Goal: Task Accomplishment & Management: Use online tool/utility

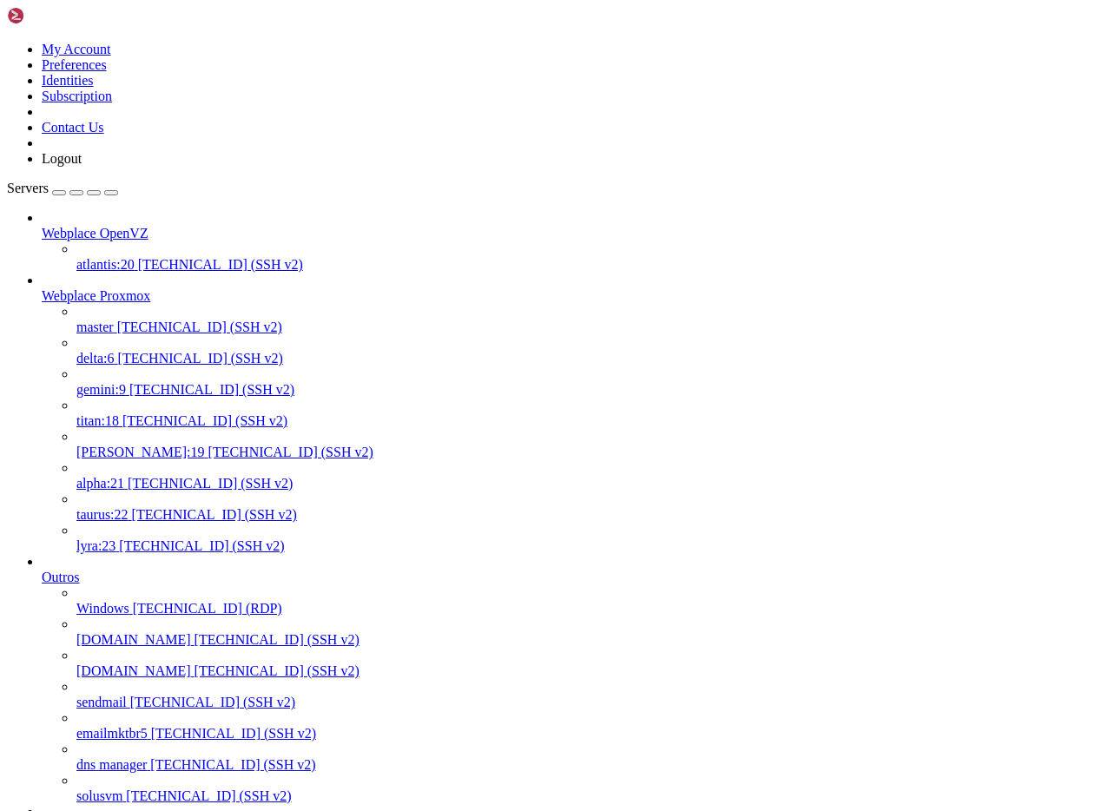
scroll to position [16, 3]
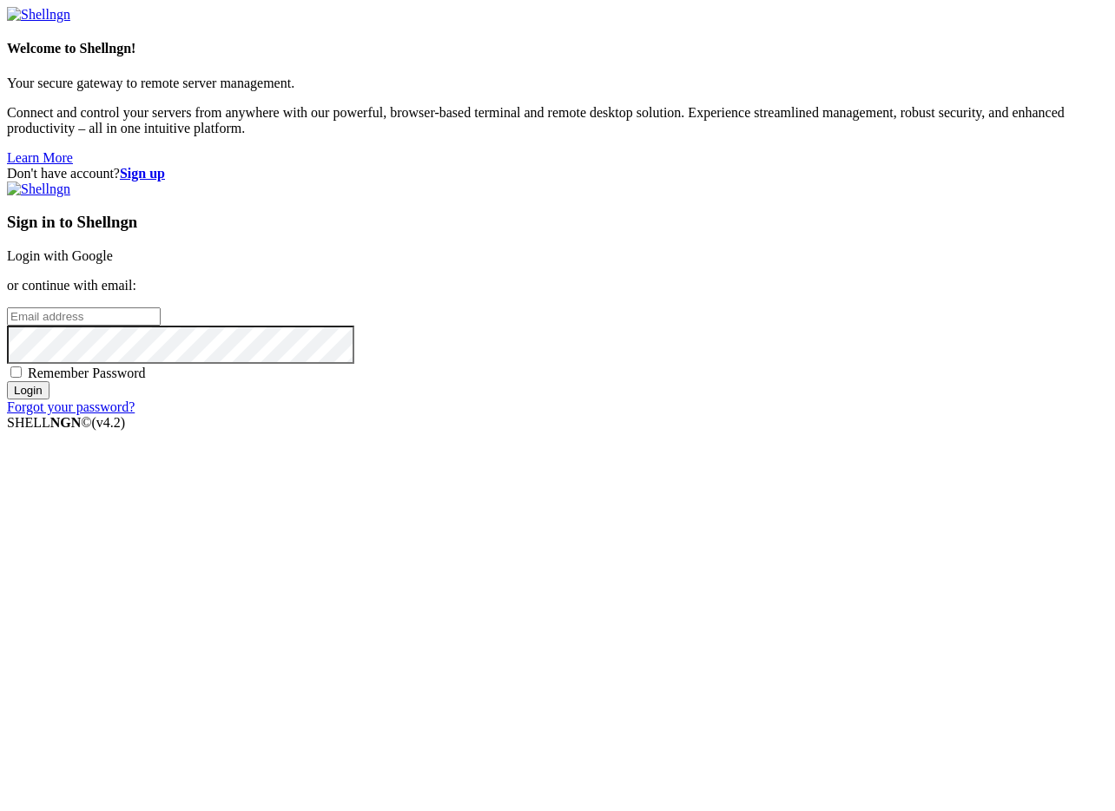
type input "[PERSON_NAME][EMAIL_ADDRESS][DOMAIN_NAME]"
click at [49, 399] on input "Login" at bounding box center [28, 390] width 43 height 18
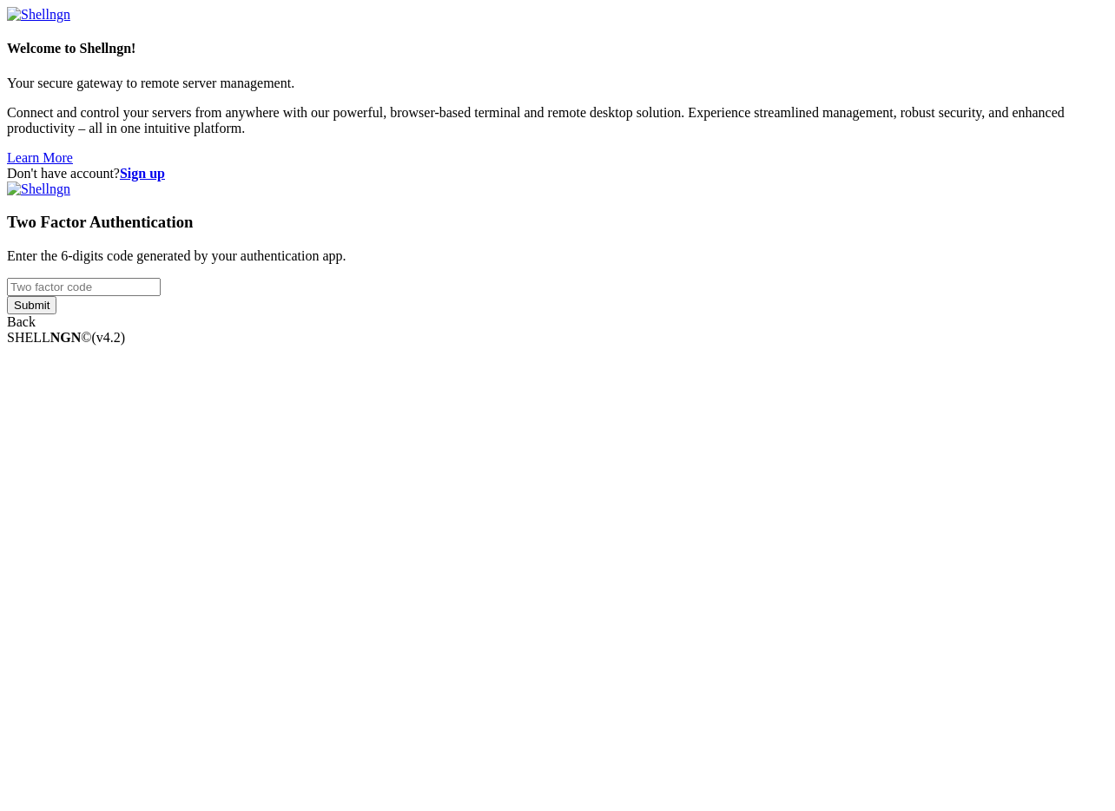
click at [161, 296] on input "number" at bounding box center [84, 287] width 154 height 18
type input "575035"
click at [7, 296] on input "Submit" at bounding box center [31, 305] width 49 height 18
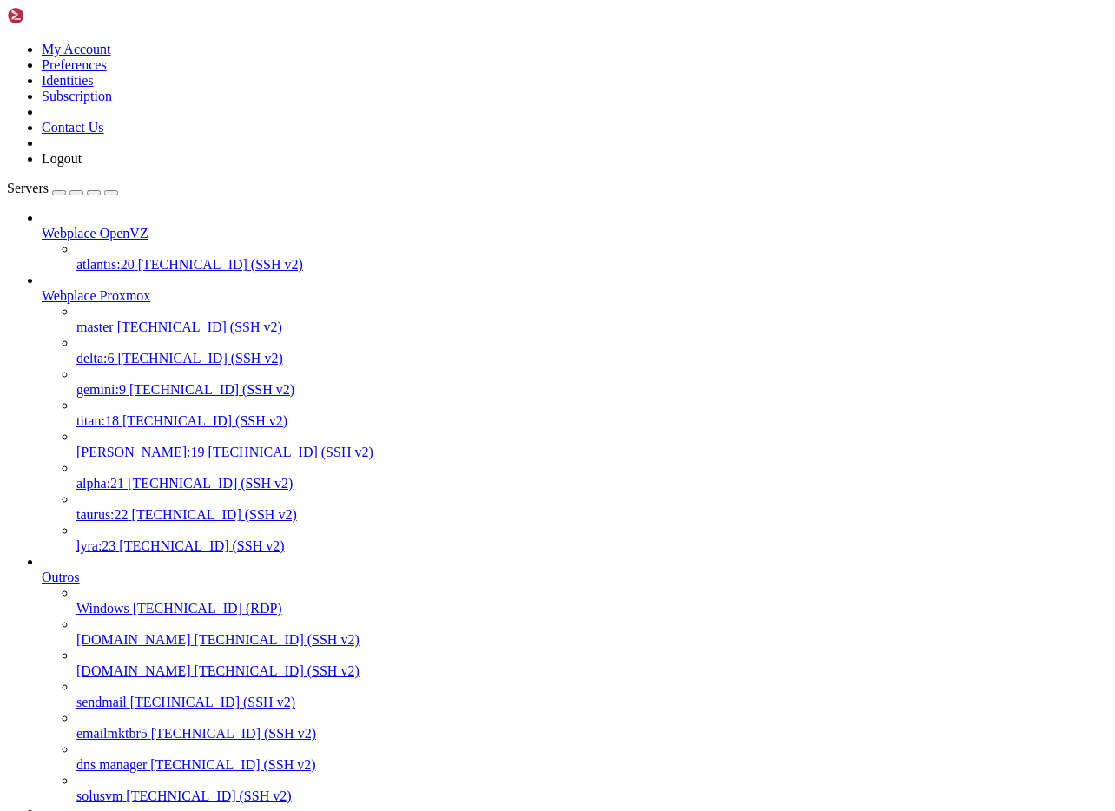
scroll to position [4982, 0]
